Goal: Find specific page/section: Find specific page/section

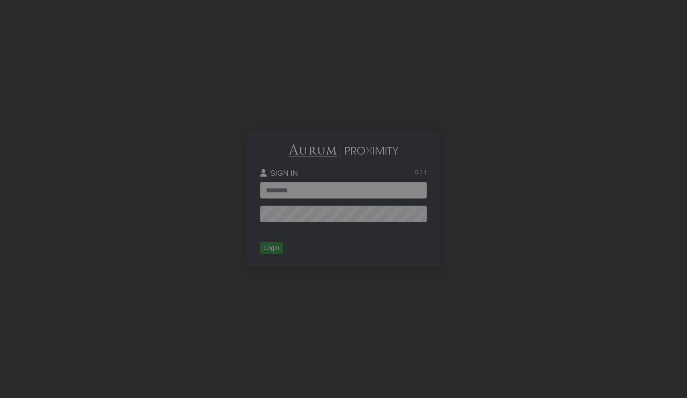
type input "**********"
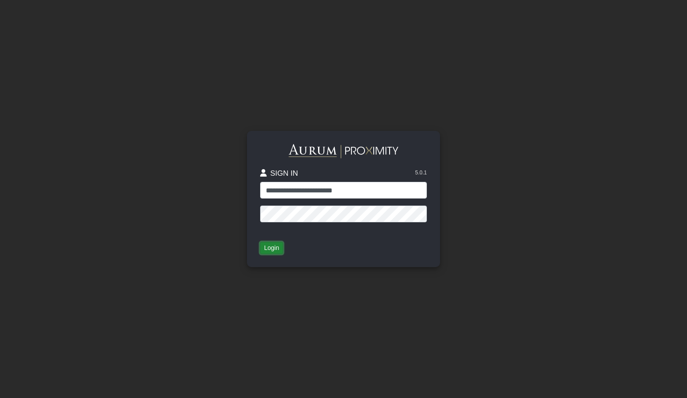
click at [268, 247] on button "Login" at bounding box center [271, 248] width 23 height 12
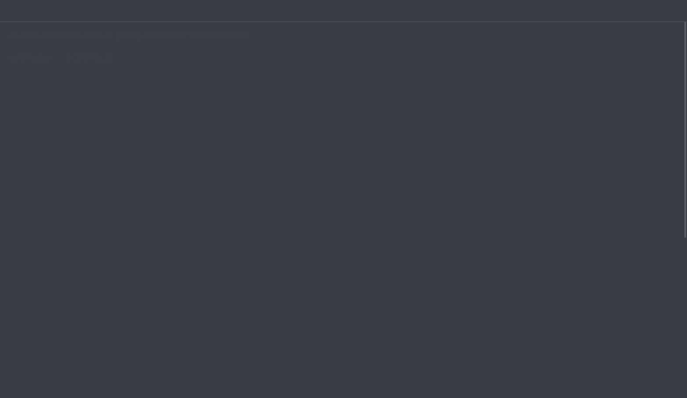
click at [73, 58] on mat-sidenav-container "5.0.1 Pull down to refresh... Release to refresh... Refreshing... No data to di…" at bounding box center [343, 199] width 687 height 398
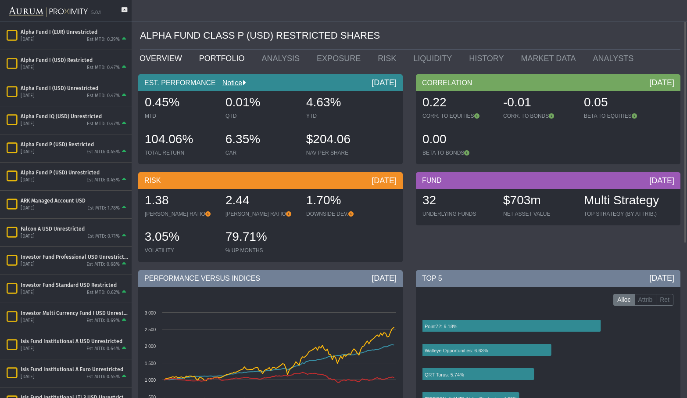
click at [222, 57] on link "PORTFOLIO" at bounding box center [224, 59] width 63 height 18
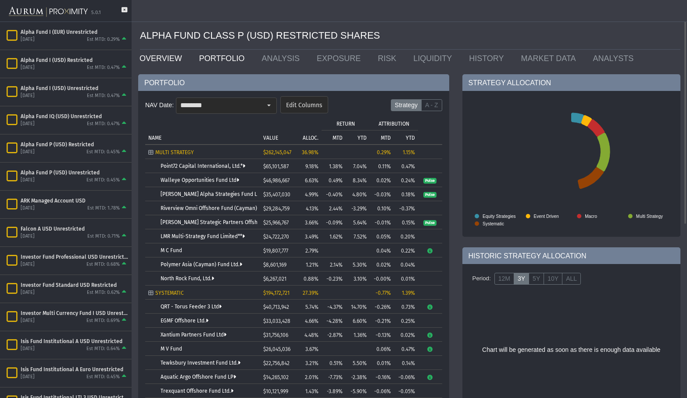
click at [168, 58] on link "OVERVIEW" at bounding box center [163, 59] width 60 height 18
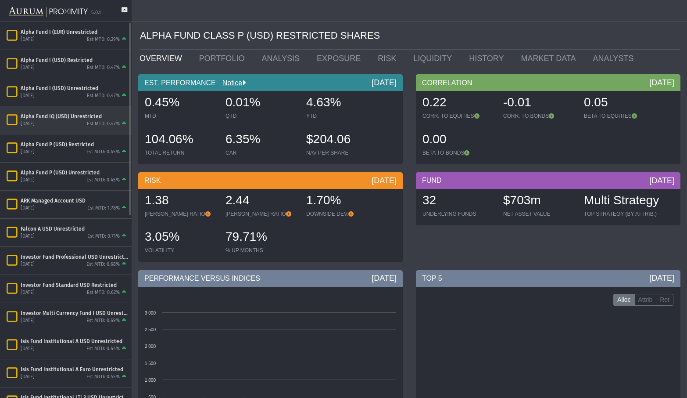
click at [70, 115] on div "Alpha Fund IQ (USD) Unrestricted" at bounding box center [75, 116] width 108 height 7
